Goal: Task Accomplishment & Management: Manage account settings

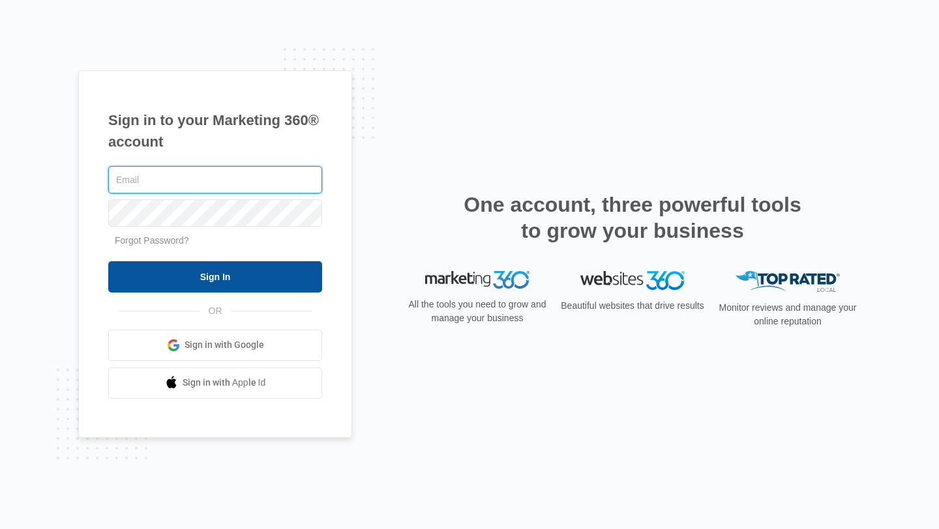
type input "[PERSON_NAME][EMAIL_ADDRESS][DOMAIN_NAME]"
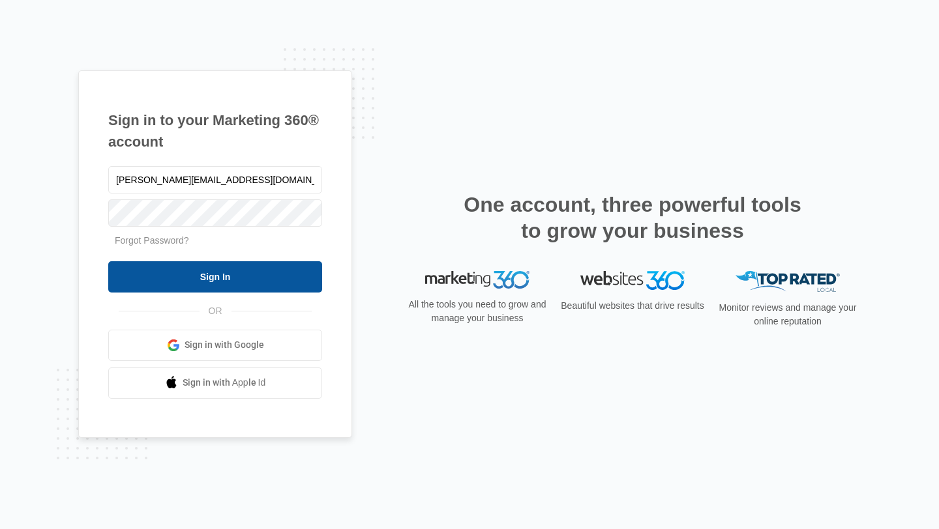
click at [232, 278] on input "Sign In" at bounding box center [215, 276] width 214 height 31
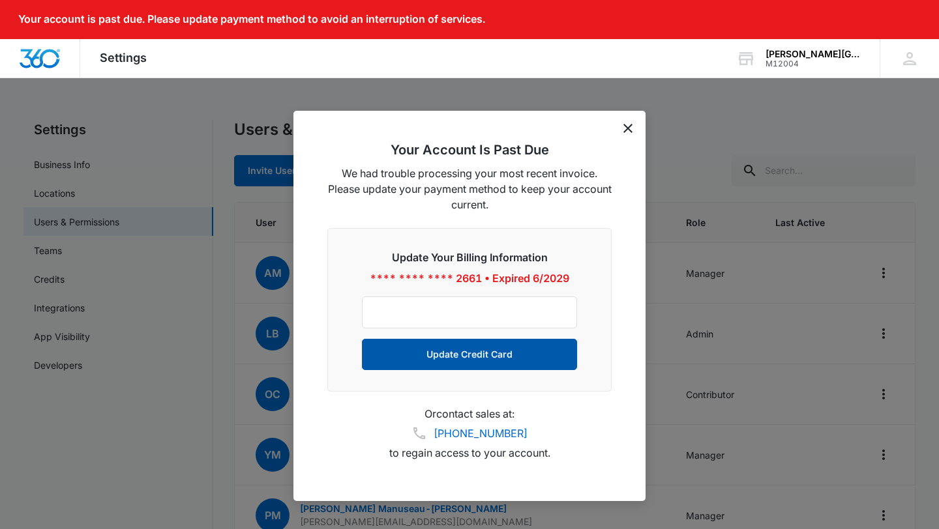
click at [490, 363] on button "Update Credit Card" at bounding box center [469, 354] width 215 height 31
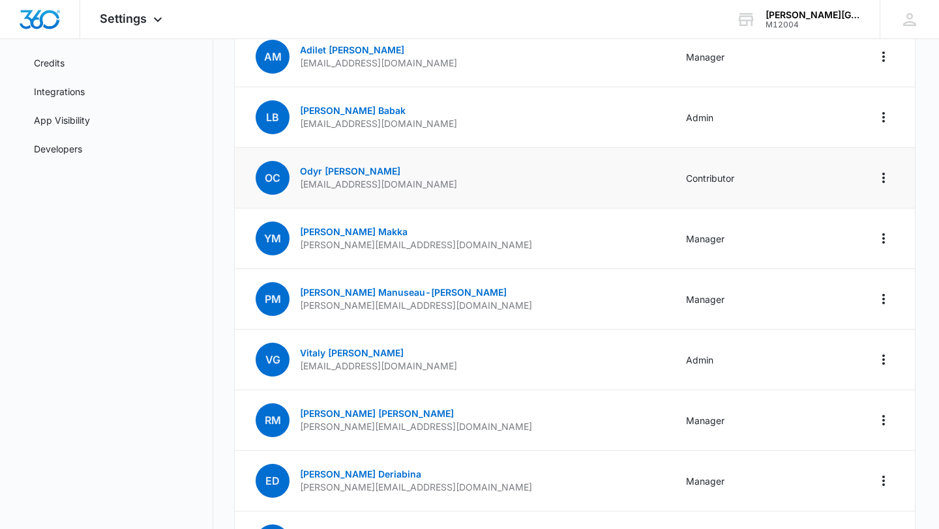
scroll to position [221, 0]
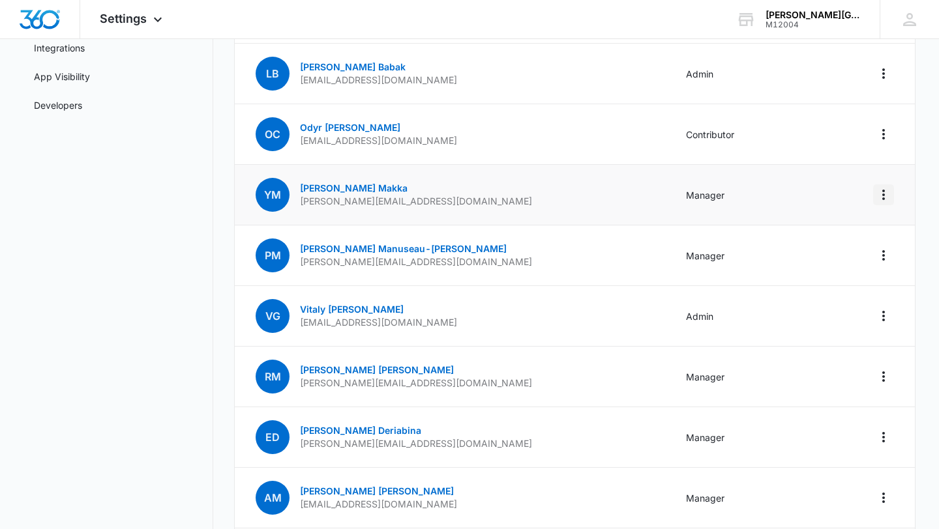
click at [883, 193] on icon "Actions" at bounding box center [883, 195] width 3 height 10
click at [822, 253] on div "Remove User" at bounding box center [818, 250] width 87 height 9
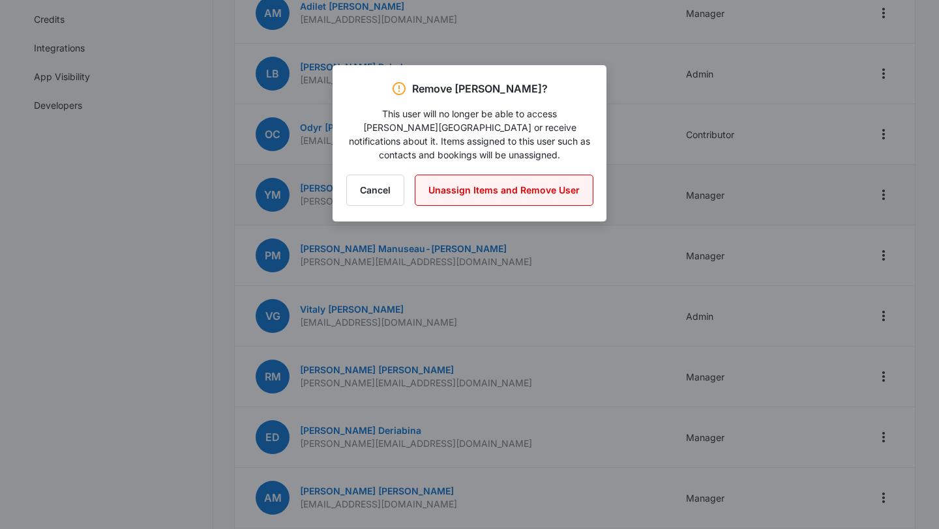
click at [499, 187] on button "Unassign Items and Remove User" at bounding box center [504, 190] width 179 height 31
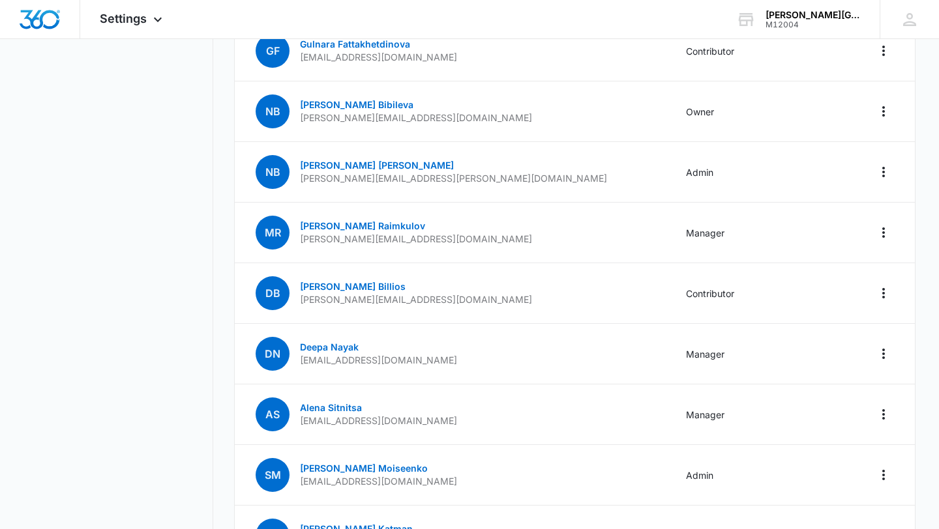
scroll to position [983, 0]
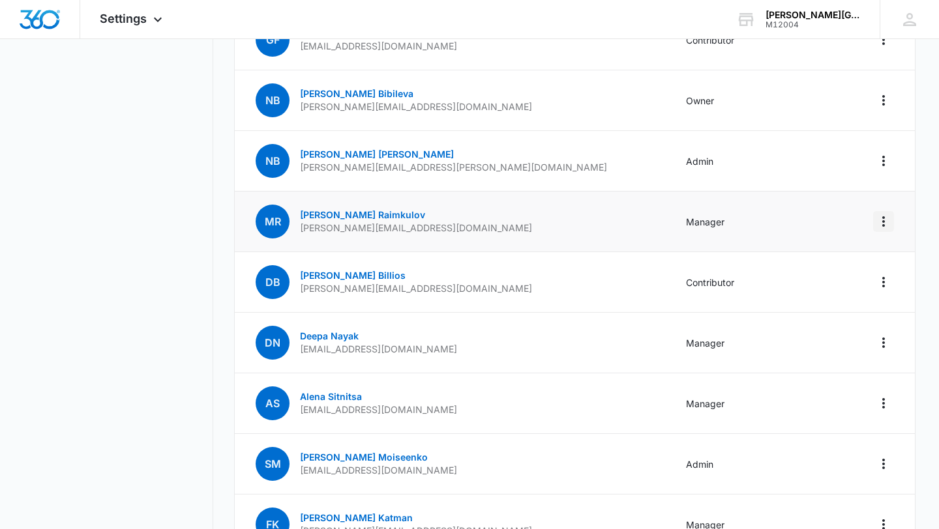
click at [885, 221] on icon "Actions" at bounding box center [884, 222] width 16 height 16
click at [824, 275] on div "Remove User" at bounding box center [818, 277] width 87 height 9
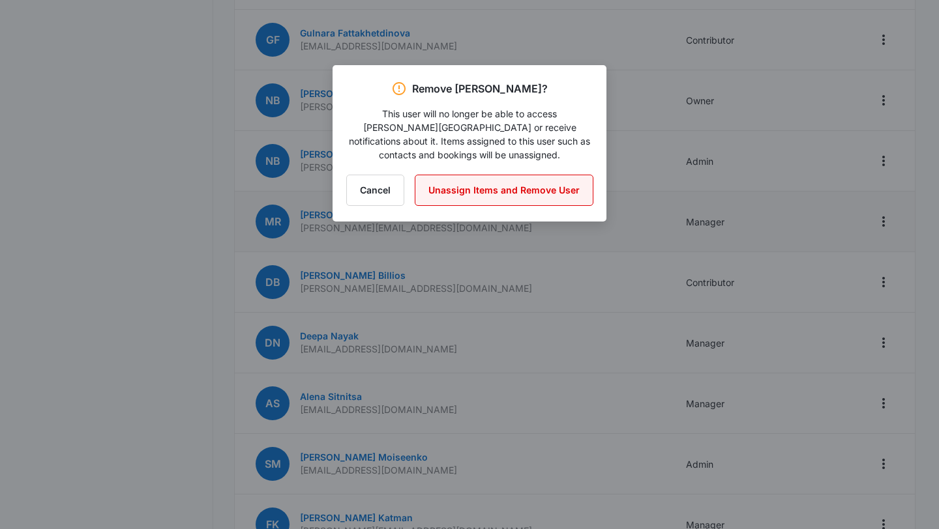
click at [517, 192] on button "Unassign Items and Remove User" at bounding box center [504, 190] width 179 height 31
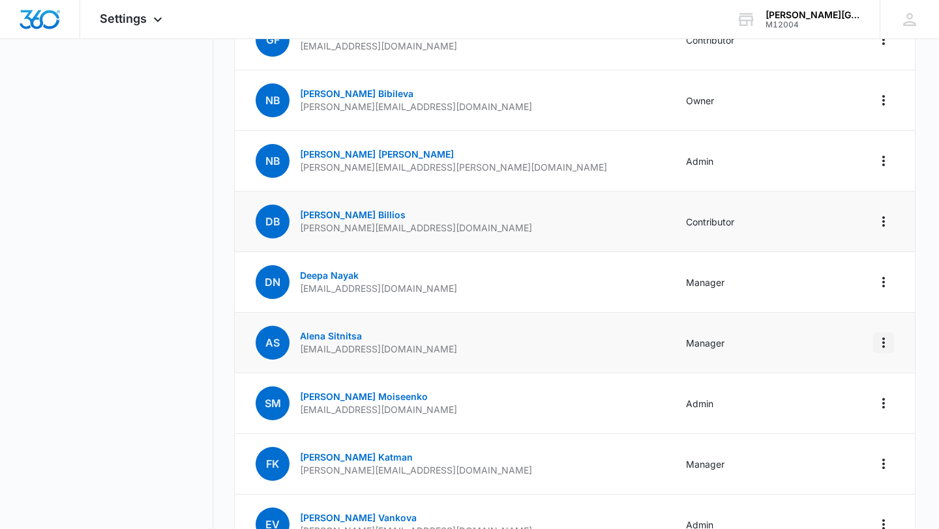
click at [882, 342] on icon "Actions" at bounding box center [883, 343] width 3 height 10
click at [807, 413] on div "Log Out Everywhere Remove User" at bounding box center [826, 389] width 136 height 61
click at [880, 344] on icon "Actions" at bounding box center [884, 343] width 16 height 16
click at [816, 399] on div "Remove User" at bounding box center [818, 398] width 87 height 9
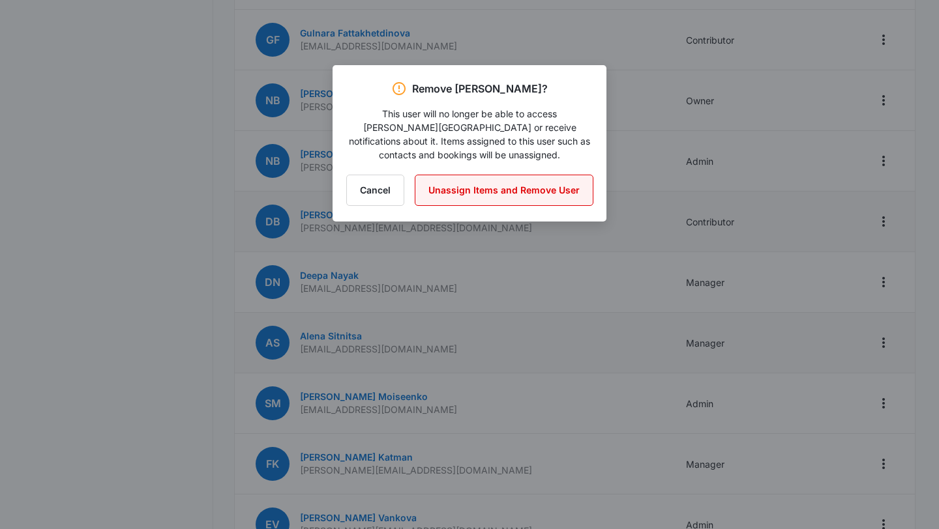
click at [545, 183] on button "Unassign Items and Remove User" at bounding box center [504, 190] width 179 height 31
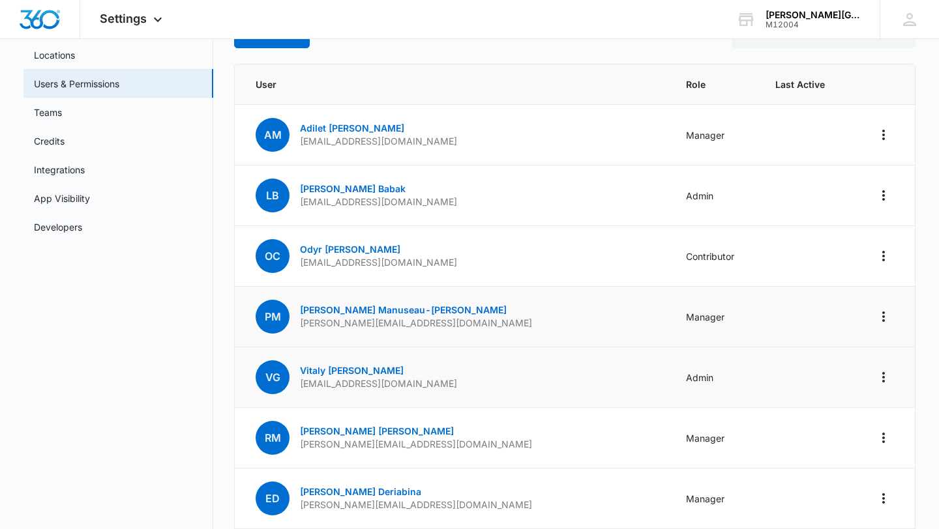
scroll to position [0, 0]
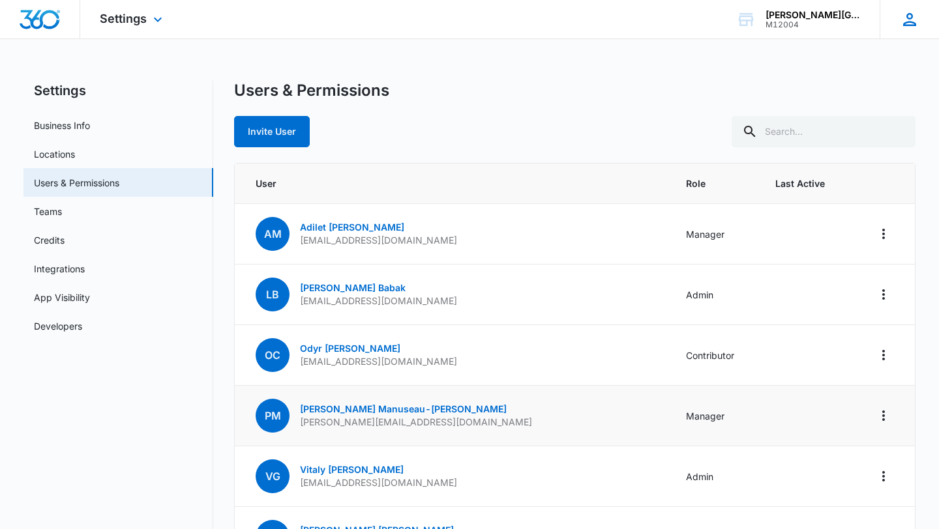
click at [913, 24] on icon at bounding box center [909, 19] width 13 height 13
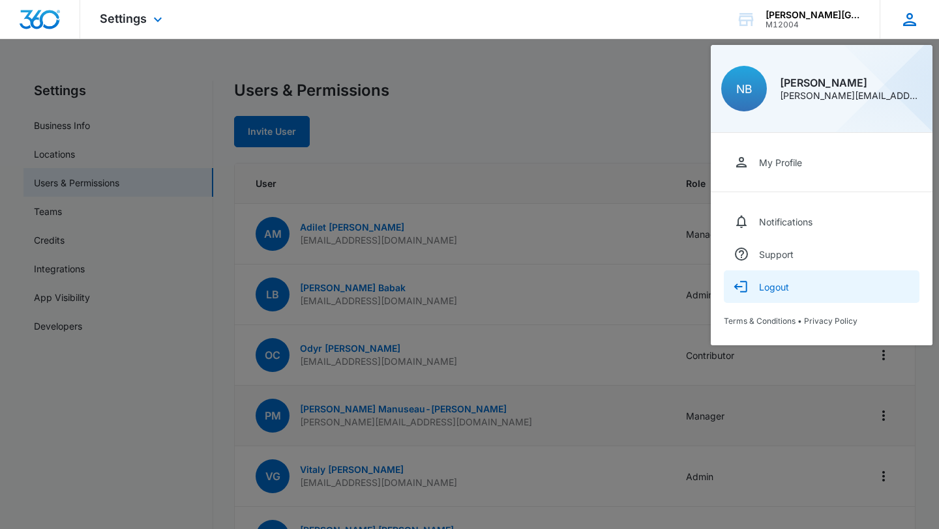
click at [748, 286] on icon "button" at bounding box center [742, 287] width 16 height 16
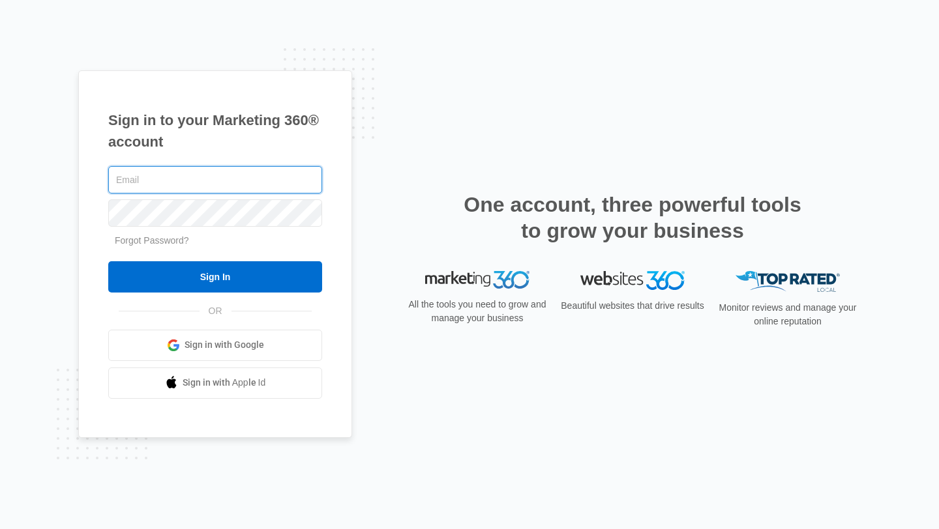
type input "[PERSON_NAME][EMAIL_ADDRESS][DOMAIN_NAME]"
drag, startPoint x: 222, startPoint y: 179, endPoint x: 113, endPoint y: 177, distance: 108.3
click at [113, 177] on input "[PERSON_NAME][EMAIL_ADDRESS][DOMAIN_NAME]" at bounding box center [215, 179] width 214 height 27
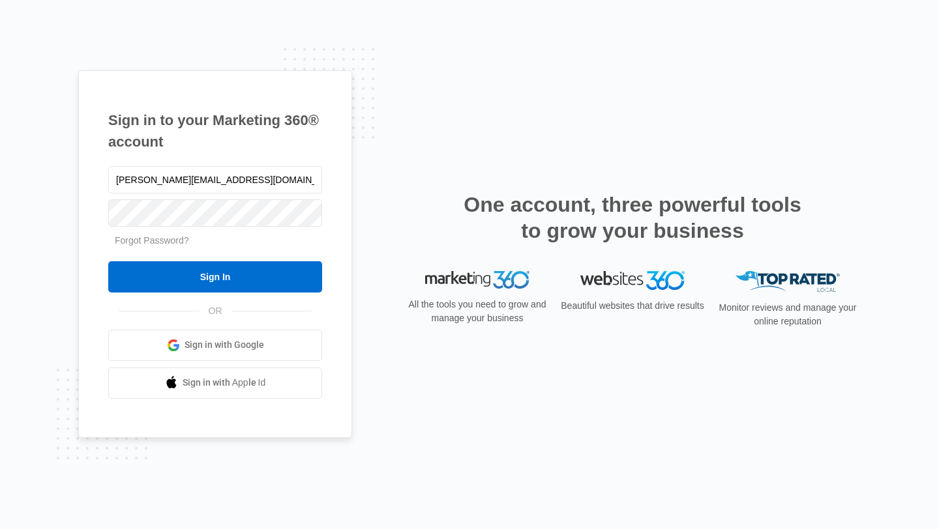
click at [394, 143] on div "Sign in to your Marketing 360® account natalya@gorintennis.com Forgot Password?…" at bounding box center [469, 264] width 782 height 389
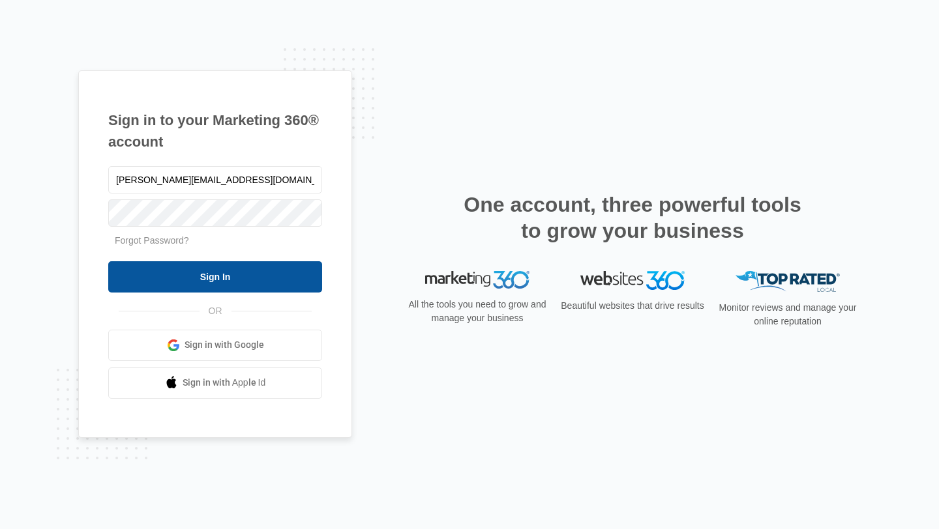
click at [255, 266] on input "Sign In" at bounding box center [215, 276] width 214 height 31
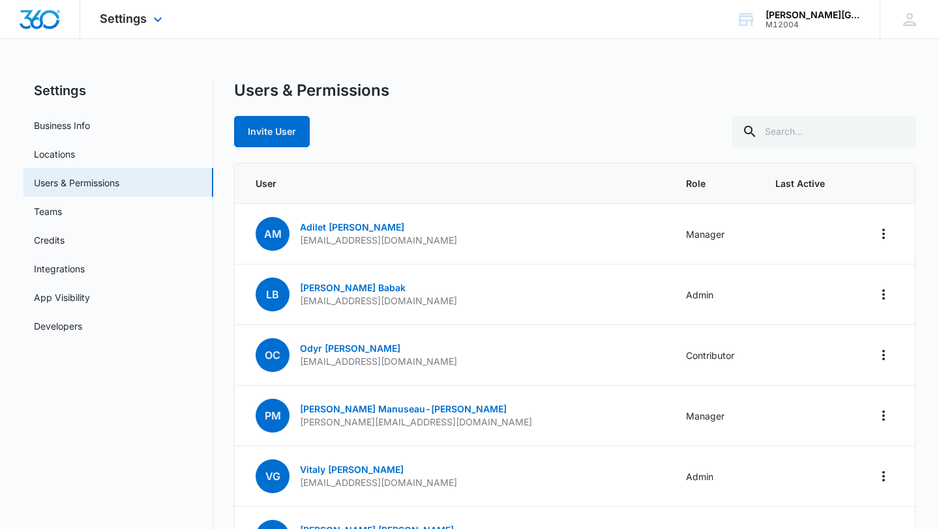
click at [55, 20] on img "Dashboard" at bounding box center [40, 20] width 42 height 20
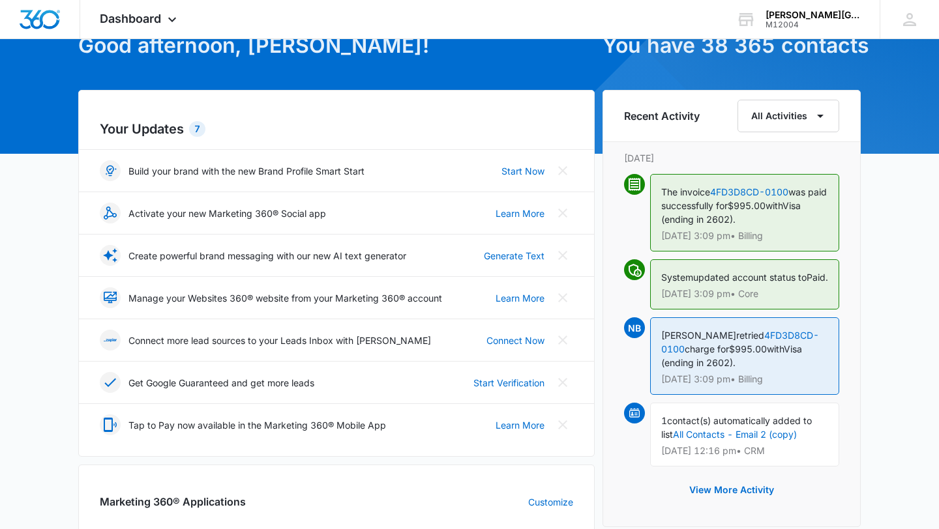
scroll to position [82, 0]
